Goal: Information Seeking & Learning: Learn about a topic

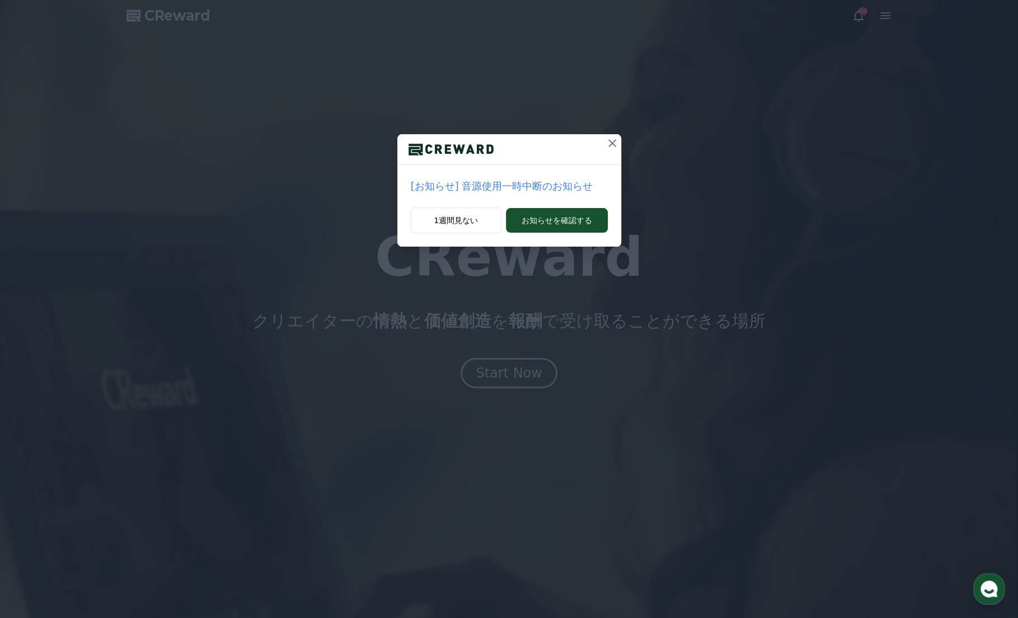
click at [538, 185] on p "[お知らせ] 音源使用一時中断のお知らせ" at bounding box center [509, 186] width 197 height 16
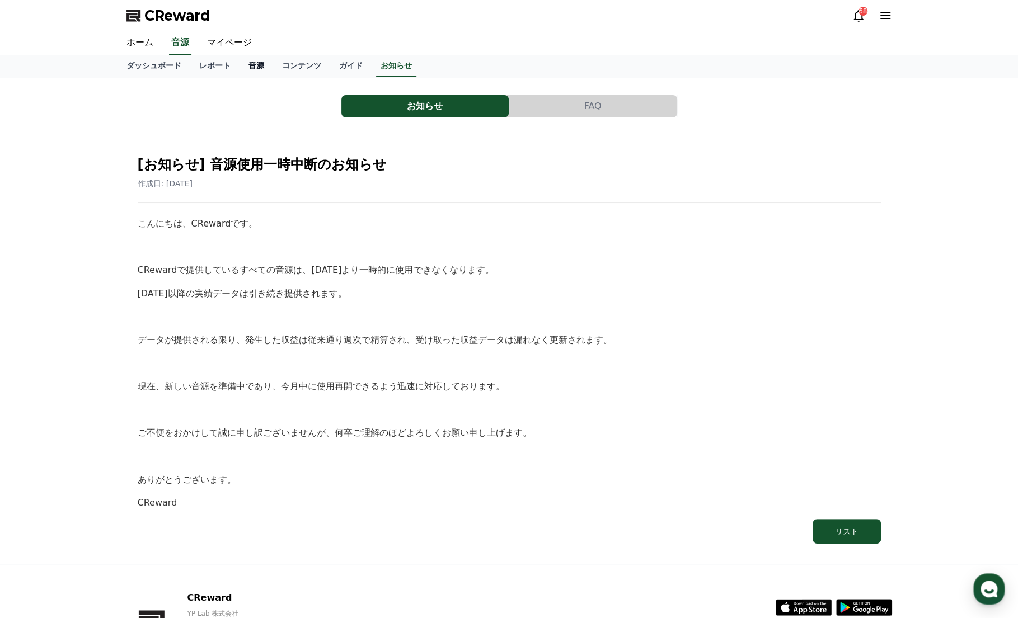
click at [239, 68] on link "音源" at bounding box center [256, 65] width 34 height 21
